Goal: Complete application form

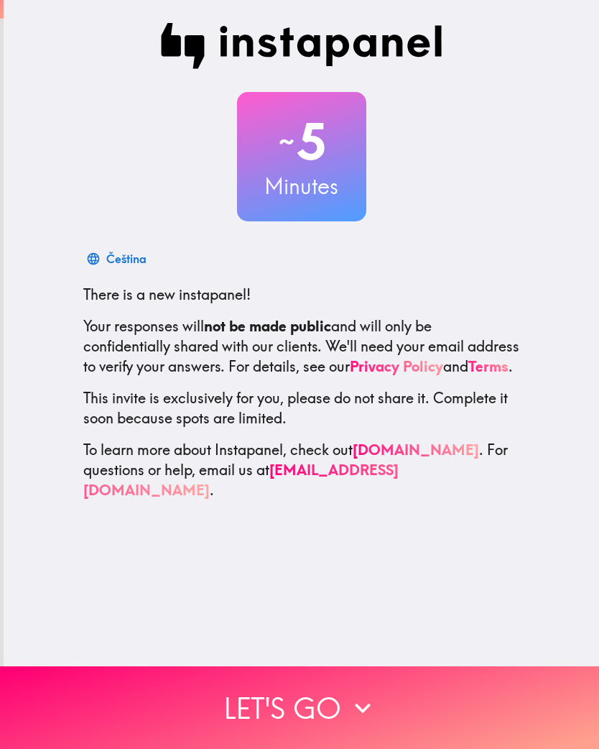
click at [343, 710] on button "Let's go" at bounding box center [299, 707] width 599 height 83
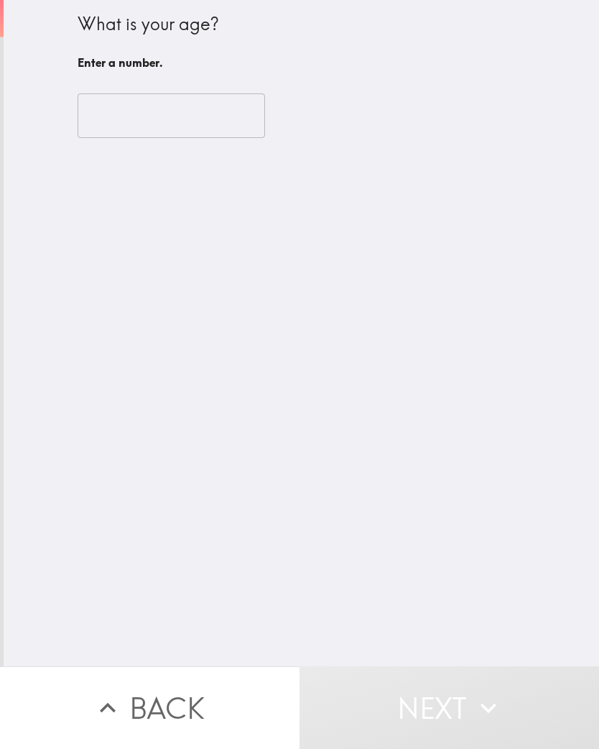
click at [206, 126] on input "number" at bounding box center [172, 115] width 188 height 45
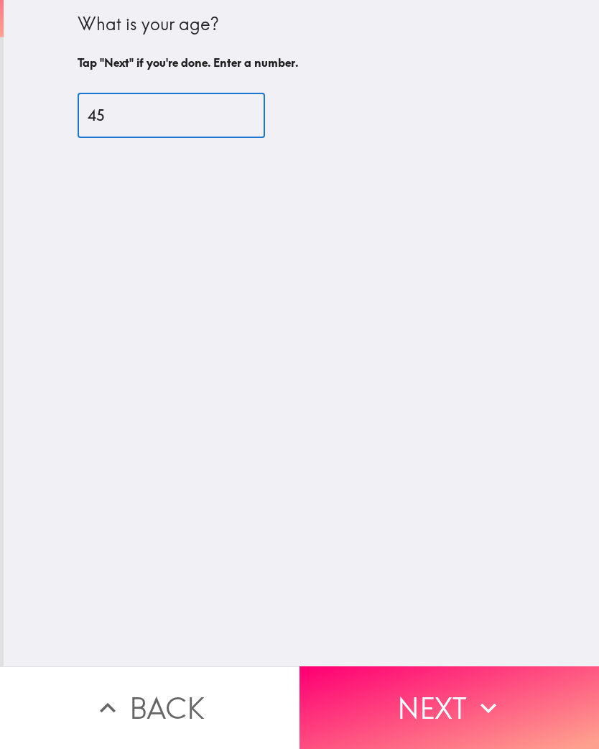
type input "45"
click at [426, 708] on button "Next" at bounding box center [450, 707] width 300 height 83
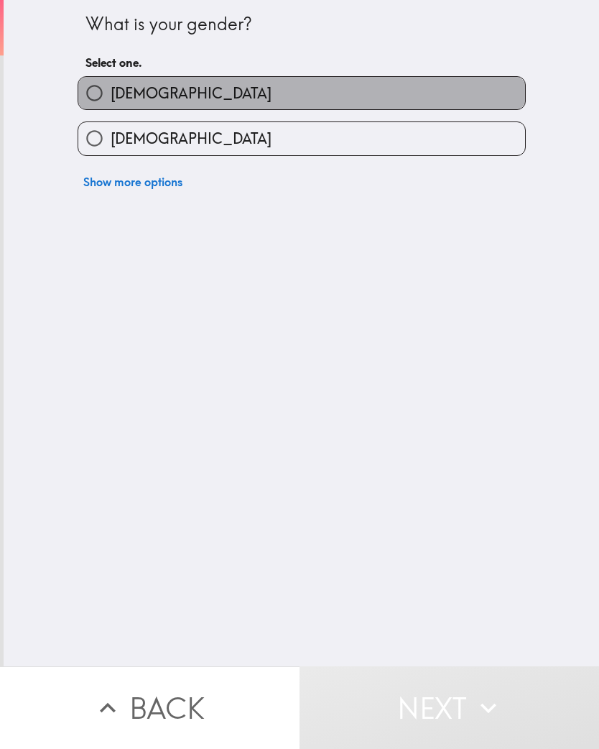
click at [224, 99] on label "[DEMOGRAPHIC_DATA]" at bounding box center [301, 93] width 447 height 32
click at [111, 99] on input "[DEMOGRAPHIC_DATA]" at bounding box center [94, 93] width 32 height 32
radio input "true"
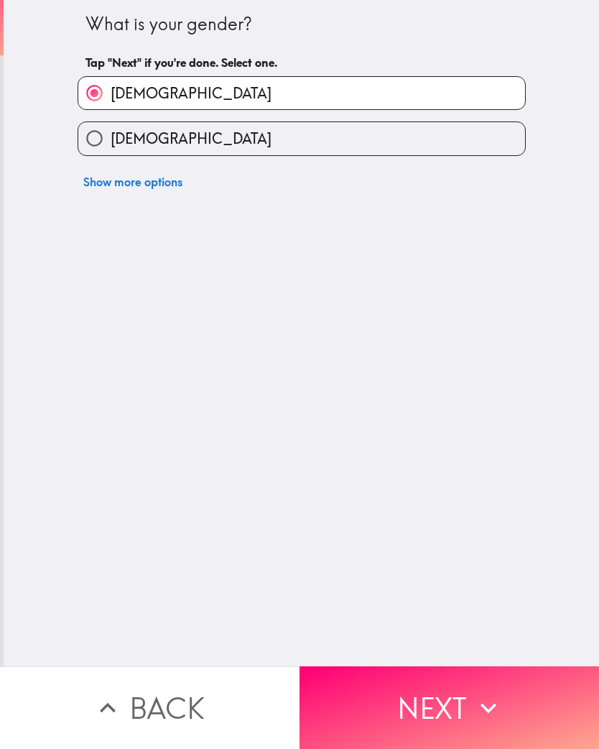
click at [164, 182] on button "Show more options" at bounding box center [133, 181] width 111 height 29
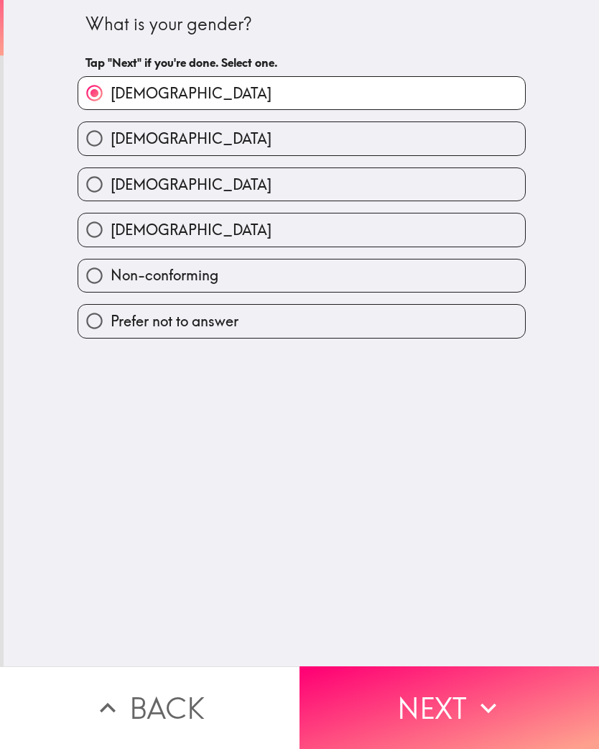
click at [208, 231] on label "[DEMOGRAPHIC_DATA]" at bounding box center [301, 229] width 447 height 32
click at [111, 231] on input "[DEMOGRAPHIC_DATA]" at bounding box center [94, 229] width 32 height 32
radio input "true"
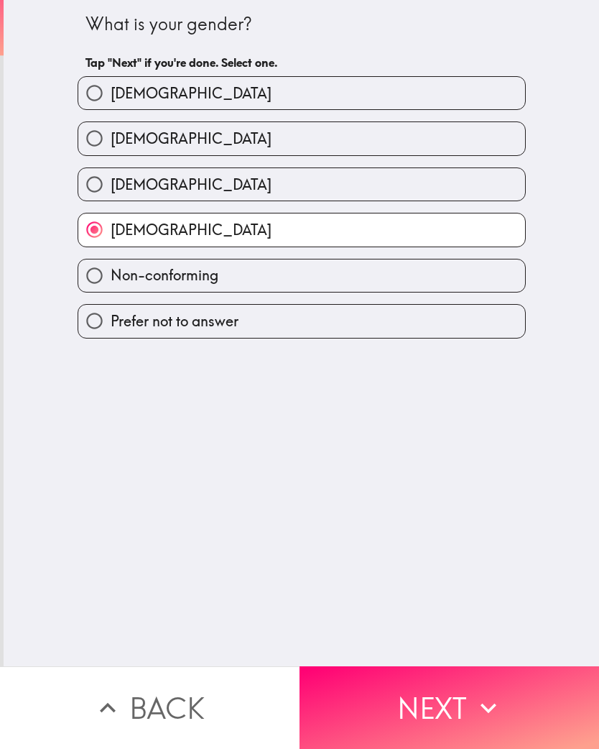
click at [442, 710] on button "Next" at bounding box center [450, 707] width 300 height 83
